Goal: Find specific page/section: Find specific page/section

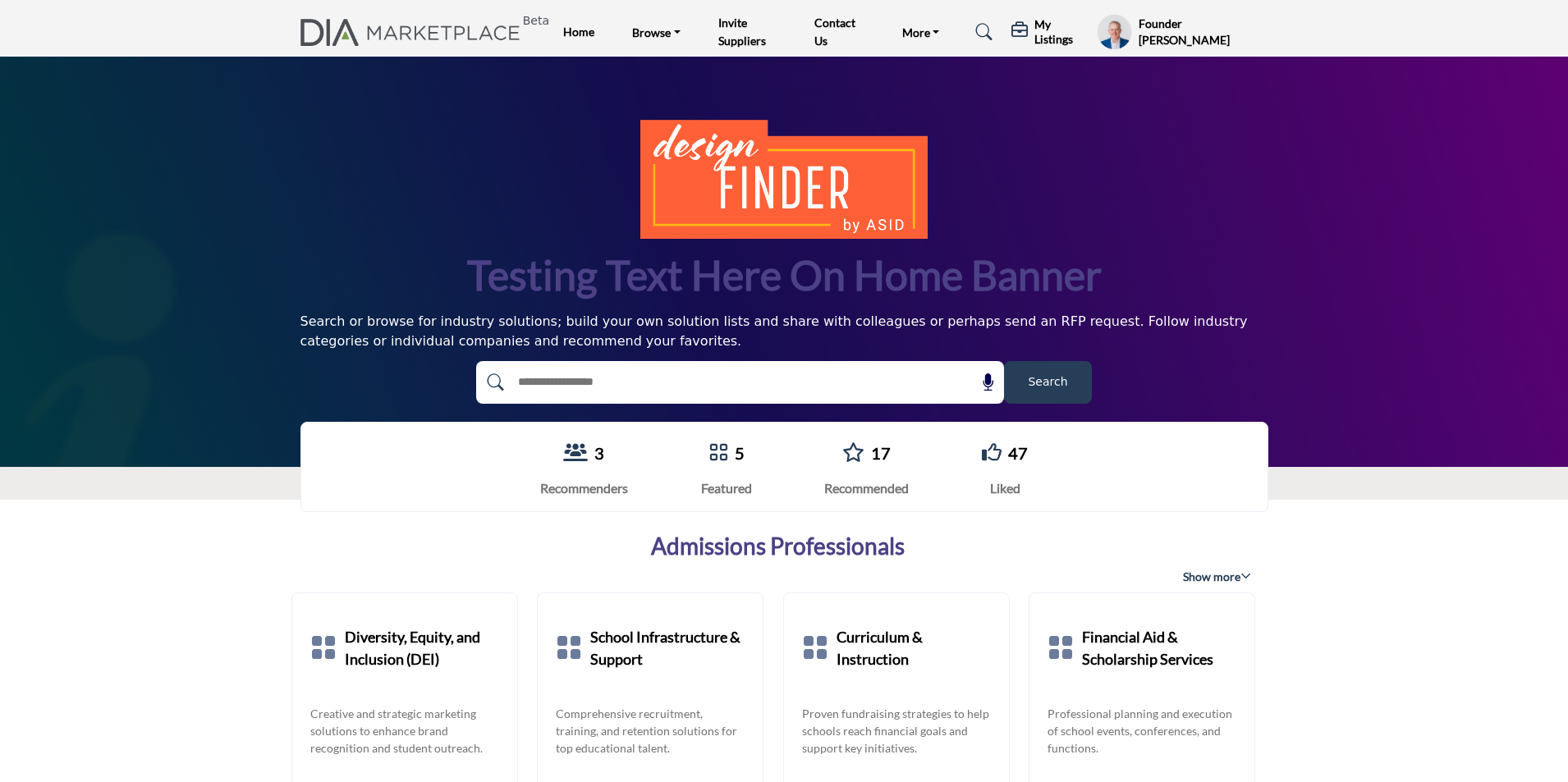
click at [1023, 30] on icon at bounding box center [1020, 30] width 19 height 16
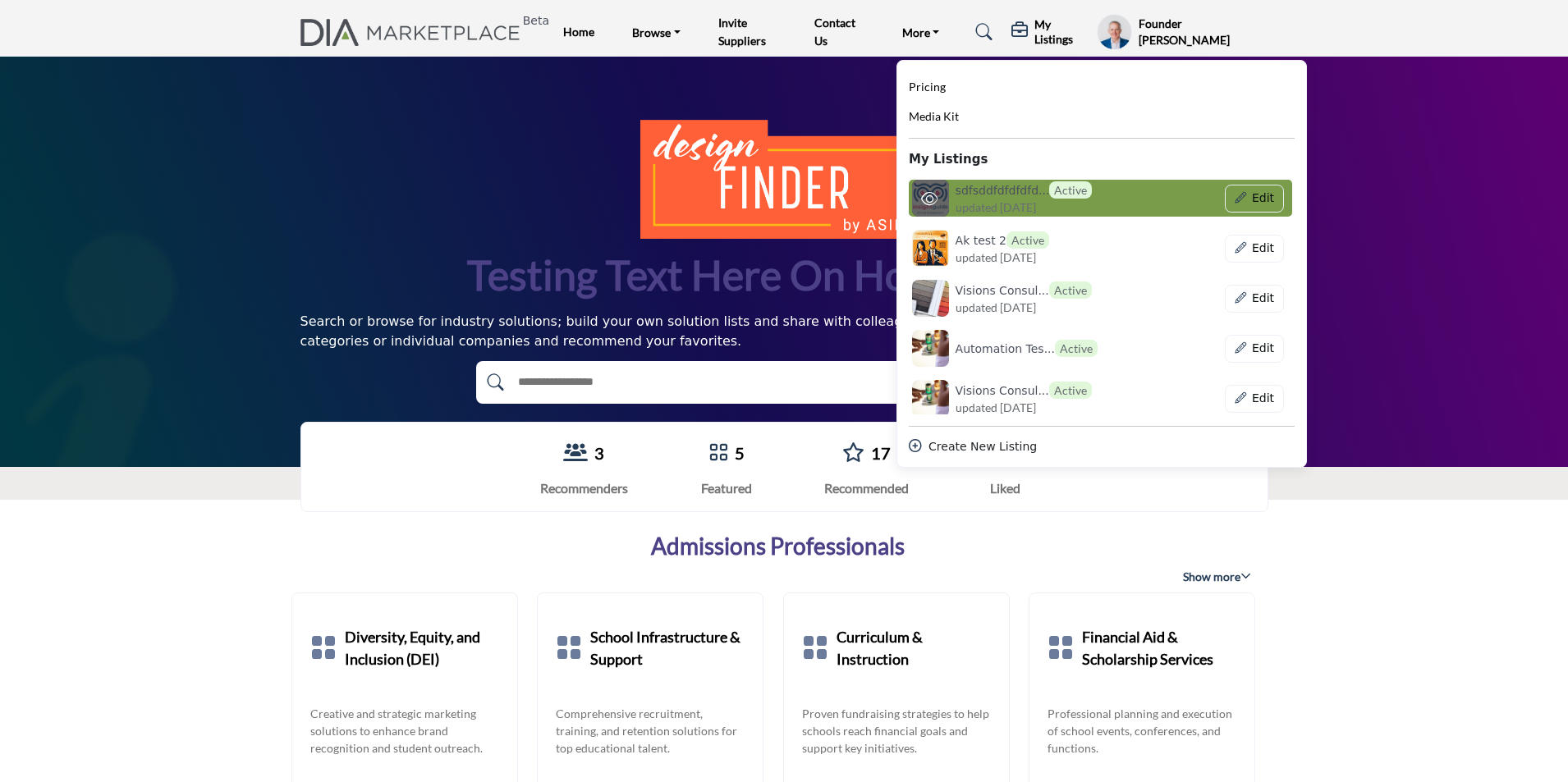
click at [1005, 204] on span "updated [DATE]" at bounding box center [996, 207] width 80 height 17
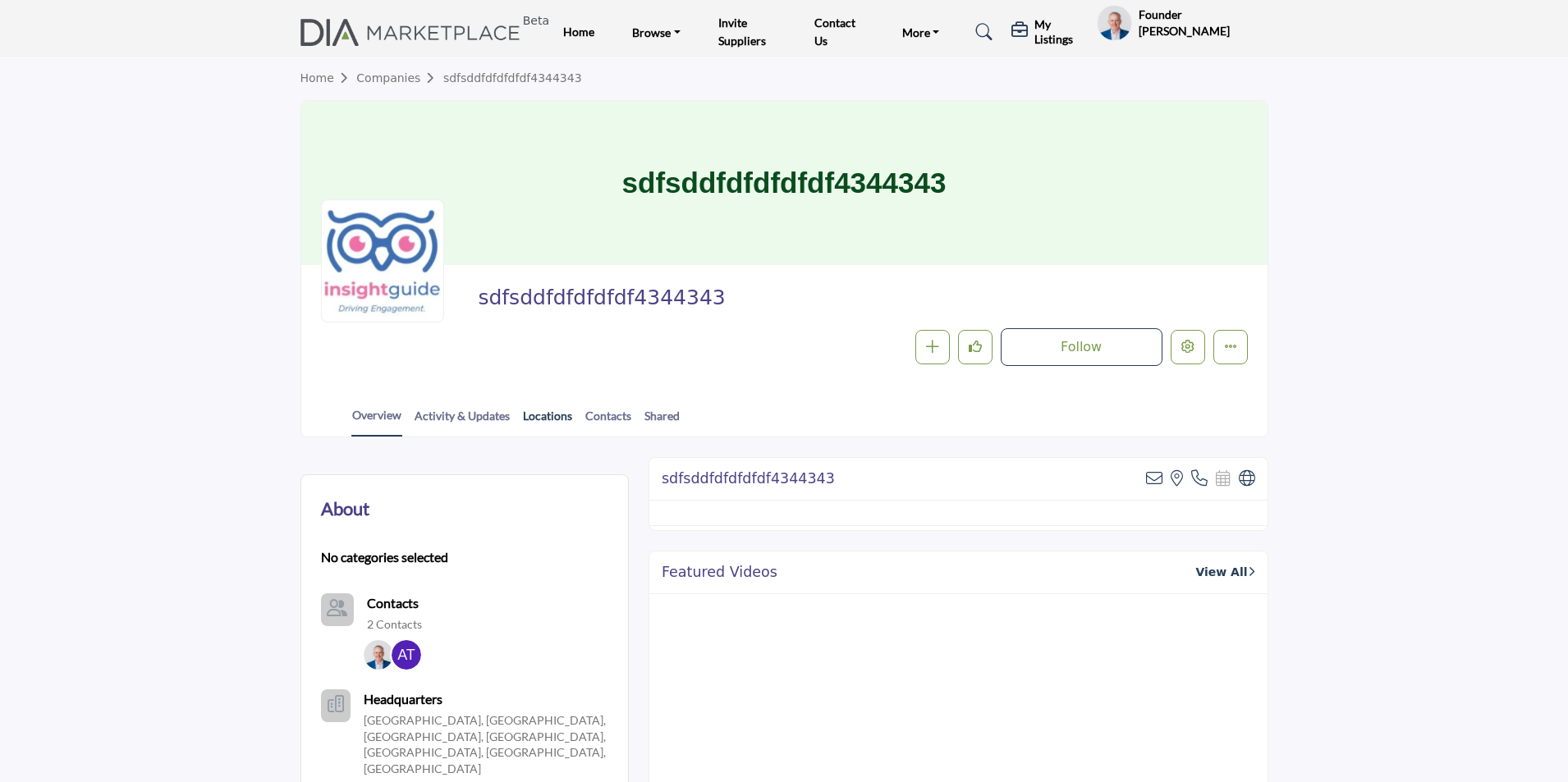
click at [546, 419] on link "Locations" at bounding box center [548, 421] width 51 height 29
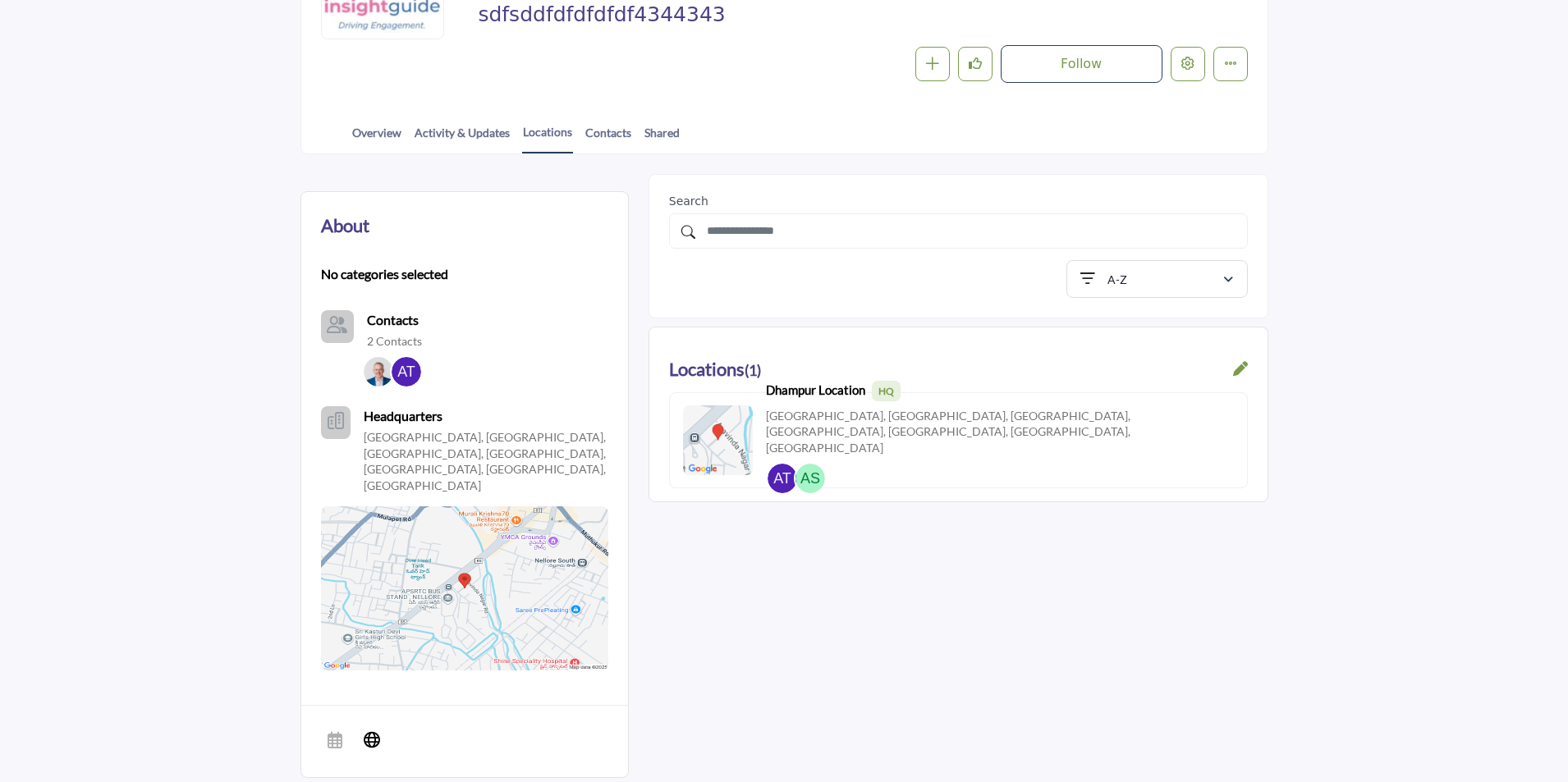
scroll to position [246, 0]
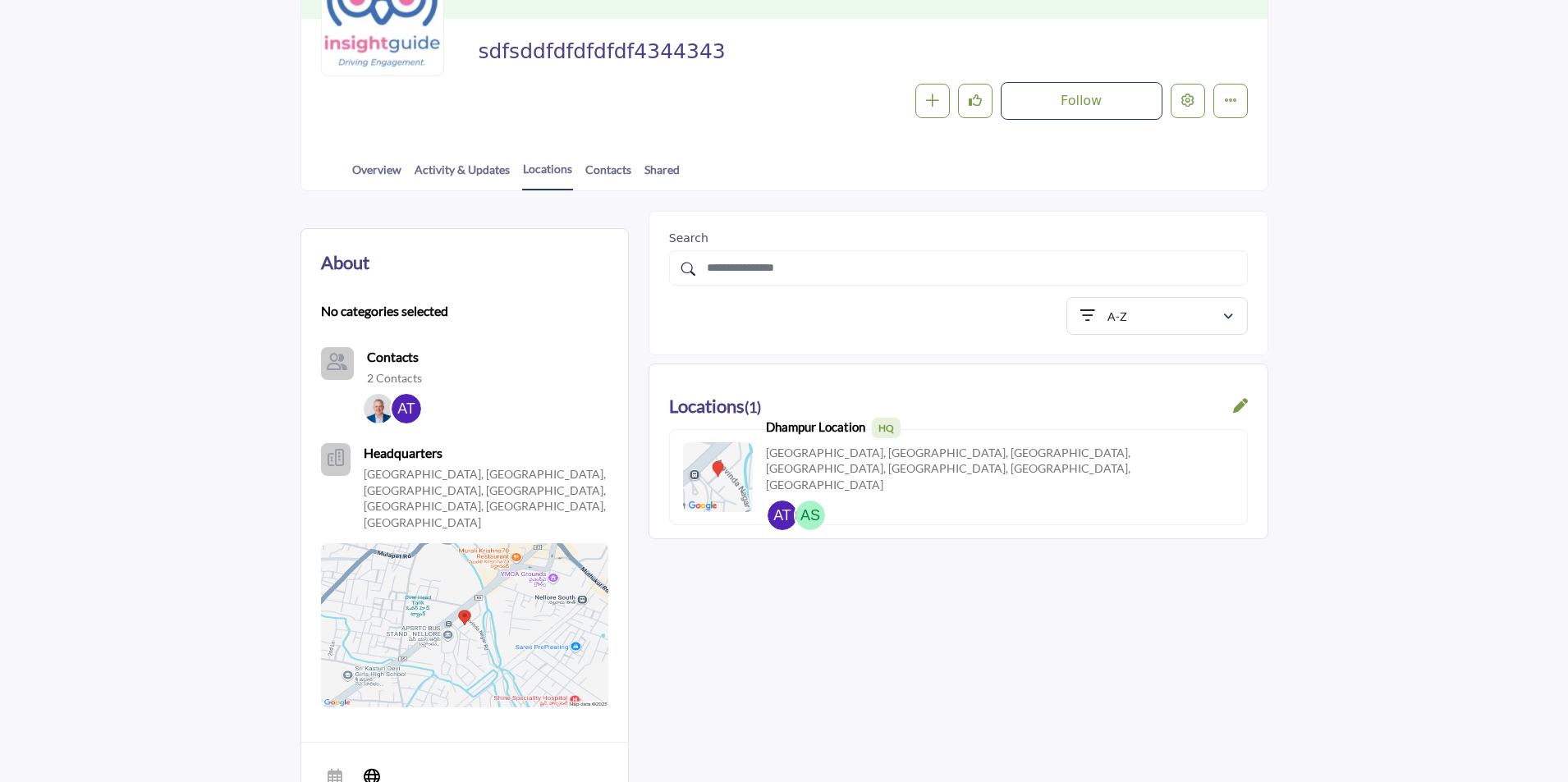
click at [1418, 209] on section "About No categories selected Contacts 2 Contacts Headquarters" at bounding box center [784, 522] width 1568 height 661
click at [729, 467] on img at bounding box center [717, 477] width 70 height 70
